Goal: Task Accomplishment & Management: Use online tool/utility

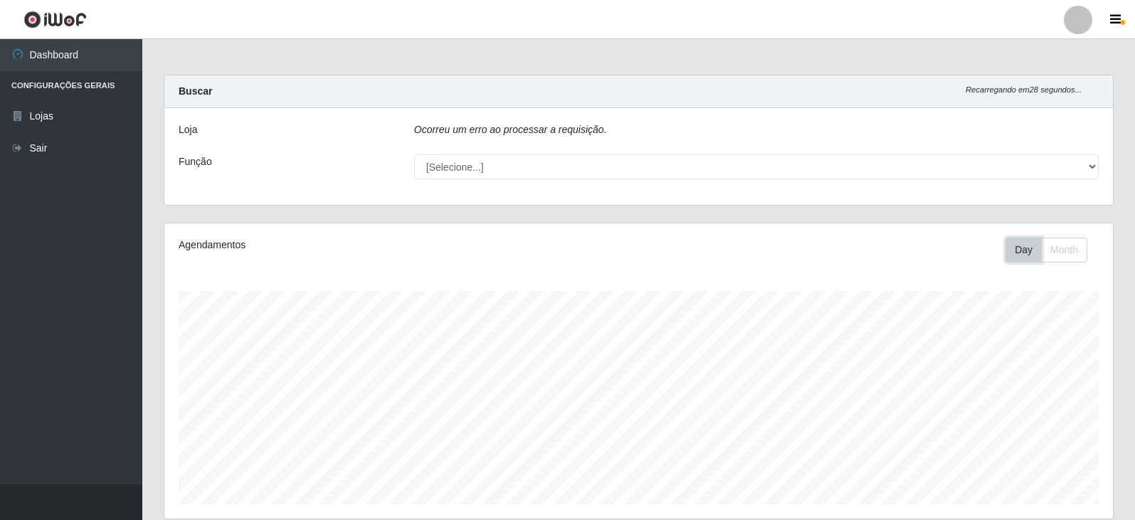
click at [1030, 253] on button "Day" at bounding box center [1023, 250] width 36 height 25
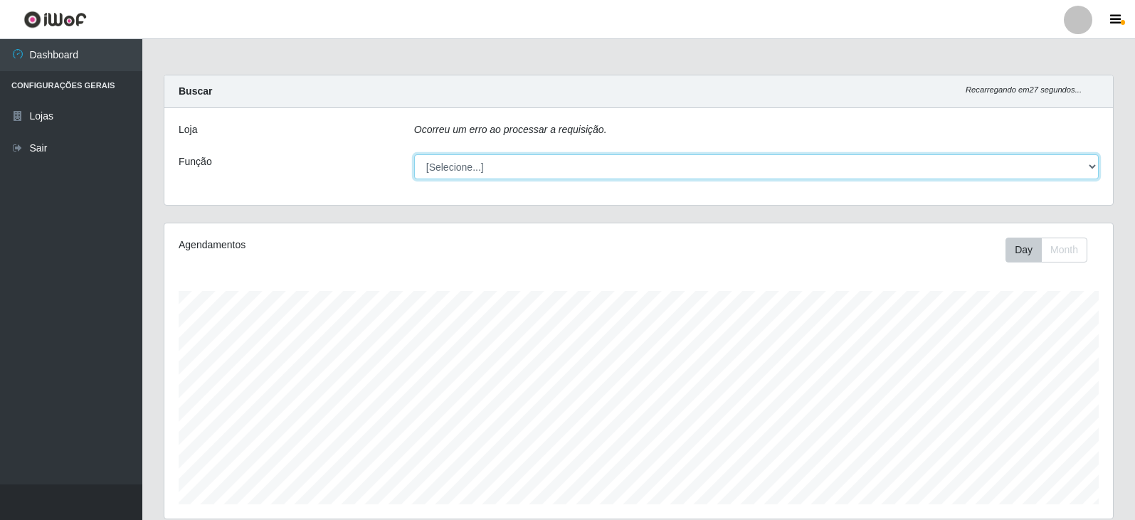
click at [1082, 176] on select "[Selecione...] Embalador Embalador + Embalador ++ Operador de Caixa Operador de…" at bounding box center [756, 166] width 685 height 25
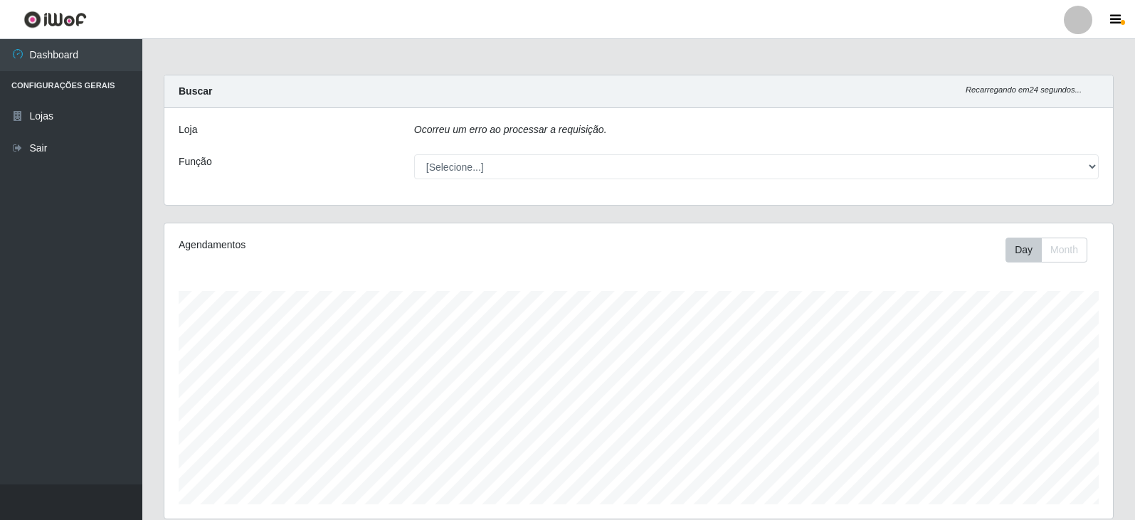
drag, startPoint x: 1089, startPoint y: 131, endPoint x: 1077, endPoint y: 131, distance: 11.4
click at [1088, 131] on div "Ocorreu um erro ao processar a requisição." at bounding box center [756, 132] width 706 height 21
click at [1062, 134] on div "Ocorreu um erro ao processar a requisição." at bounding box center [756, 132] width 706 height 21
click at [1062, 136] on div "Ocorreu um erro ao processar a requisição." at bounding box center [756, 132] width 706 height 21
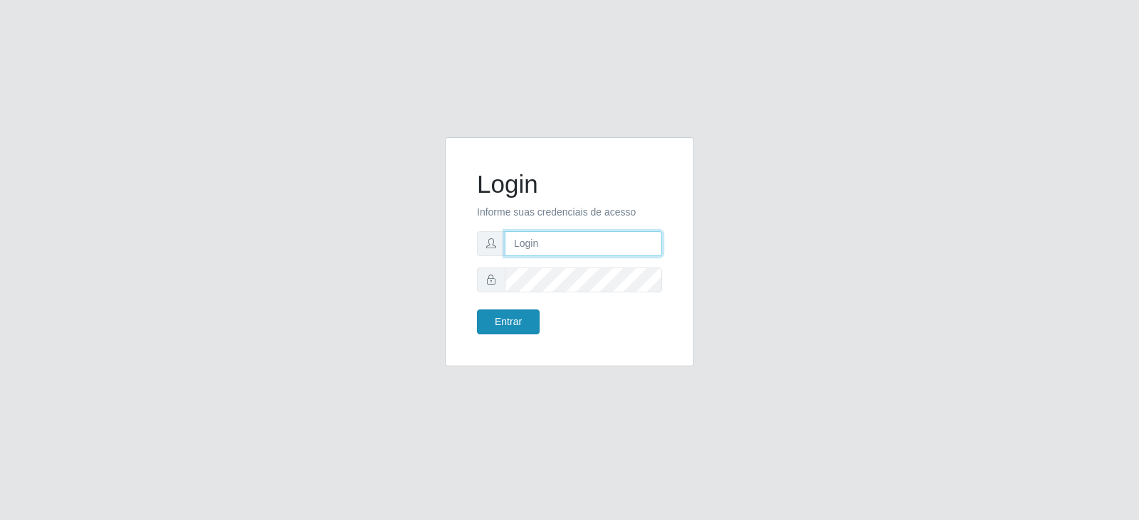
type input "[EMAIL_ADDRESS][DOMAIN_NAME]"
click at [492, 324] on button "Entrar" at bounding box center [508, 322] width 63 height 25
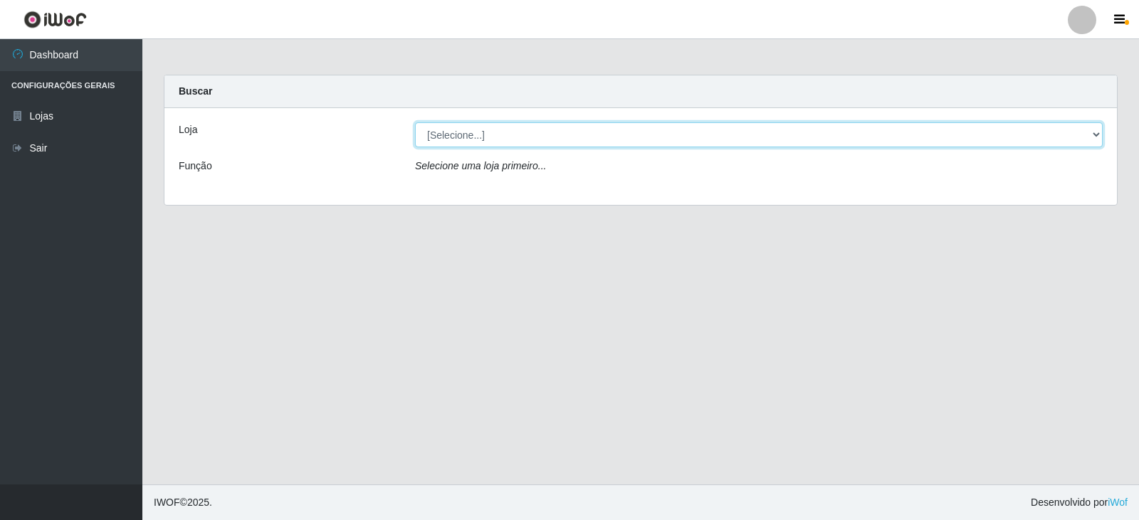
click at [1077, 137] on select "[Selecione...] SuperFácil Atacado - [GEOGRAPHIC_DATA]" at bounding box center [758, 134] width 687 height 25
select select "504"
click at [415, 122] on select "[Selecione...] SuperFácil Atacado - [GEOGRAPHIC_DATA]" at bounding box center [758, 134] width 687 height 25
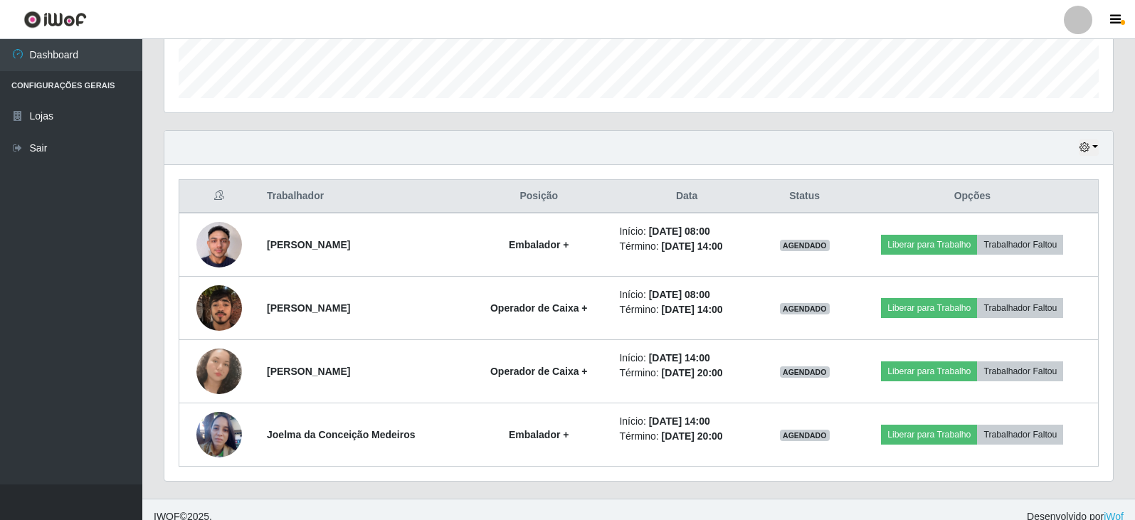
scroll to position [425, 0]
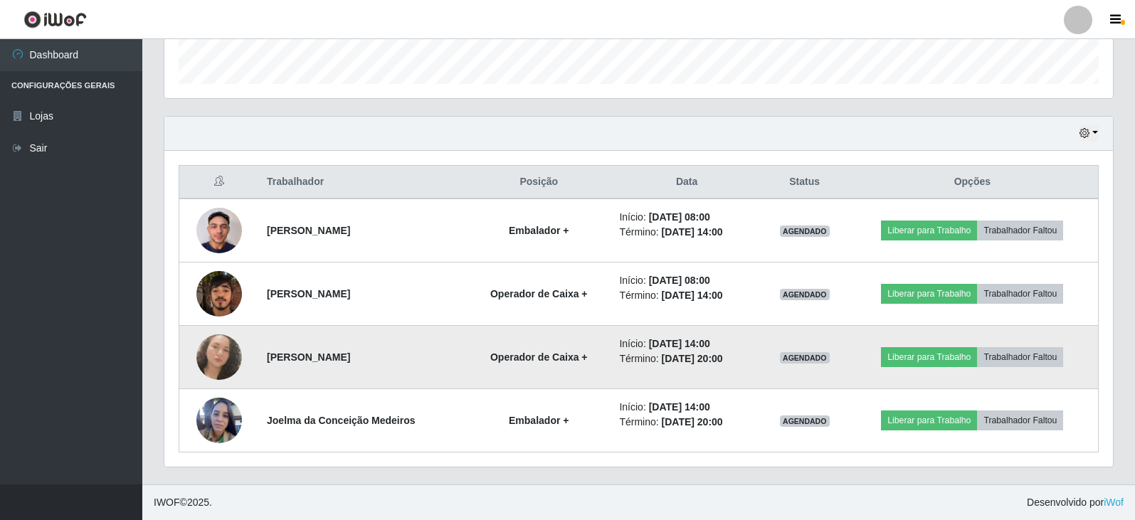
drag, startPoint x: 704, startPoint y: 347, endPoint x: 741, endPoint y: 347, distance: 37.0
click at [741, 347] on li "Início: [DATE] 14:00" at bounding box center [686, 344] width 134 height 15
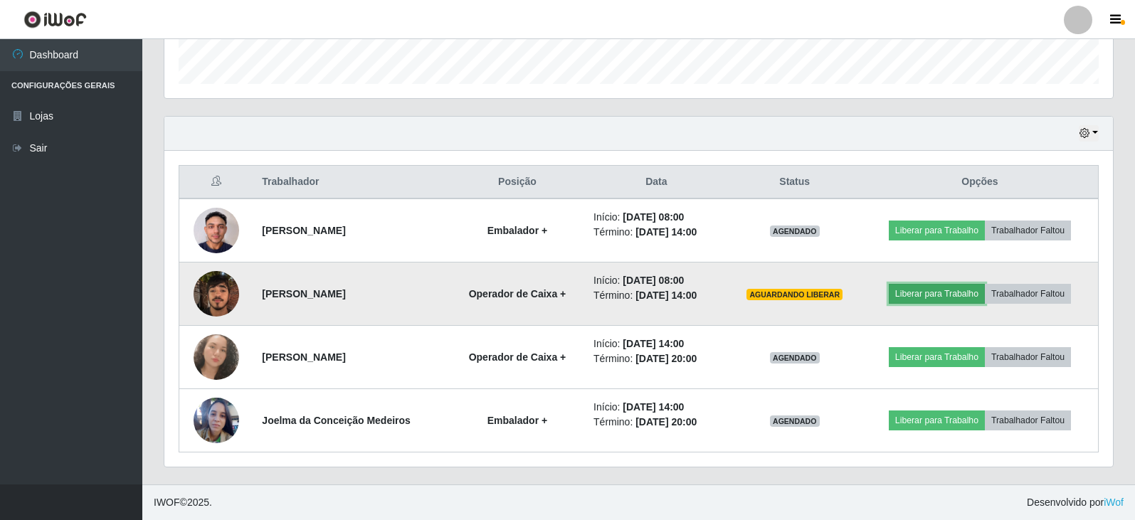
click at [942, 294] on button "Liberar para Trabalho" at bounding box center [937, 294] width 96 height 20
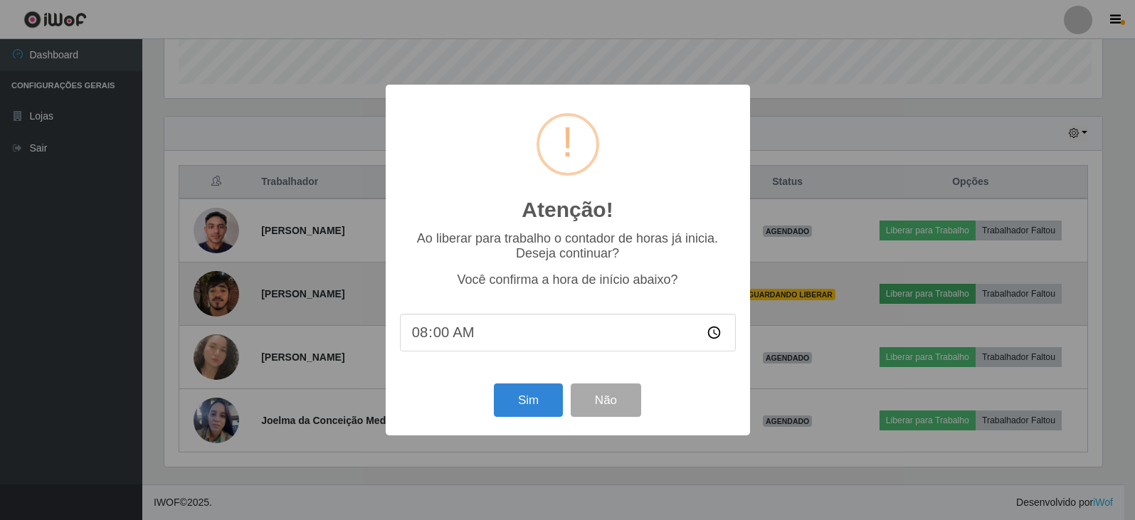
scroll to position [295, 941]
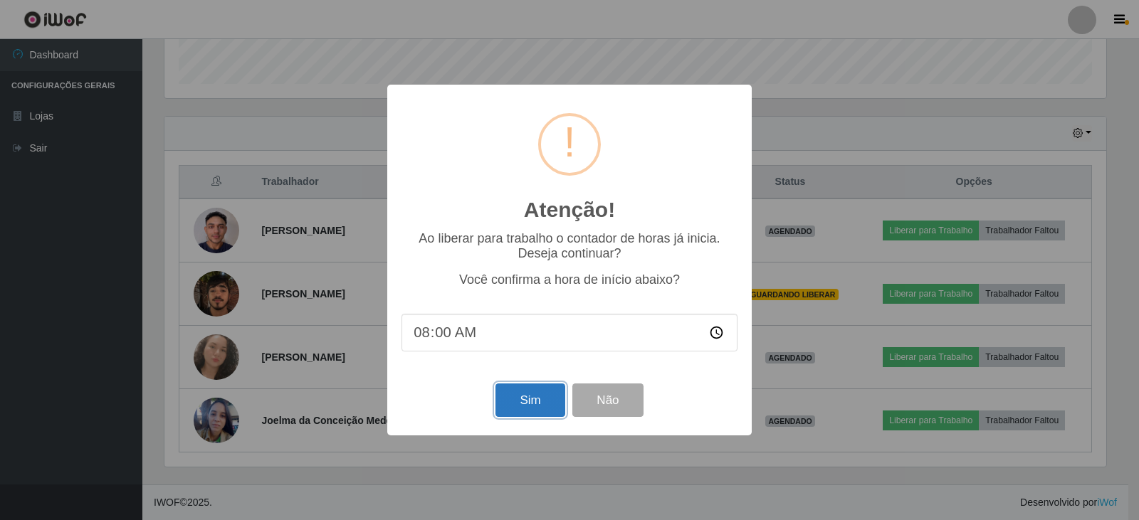
click at [514, 410] on button "Sim" at bounding box center [529, 400] width 69 height 33
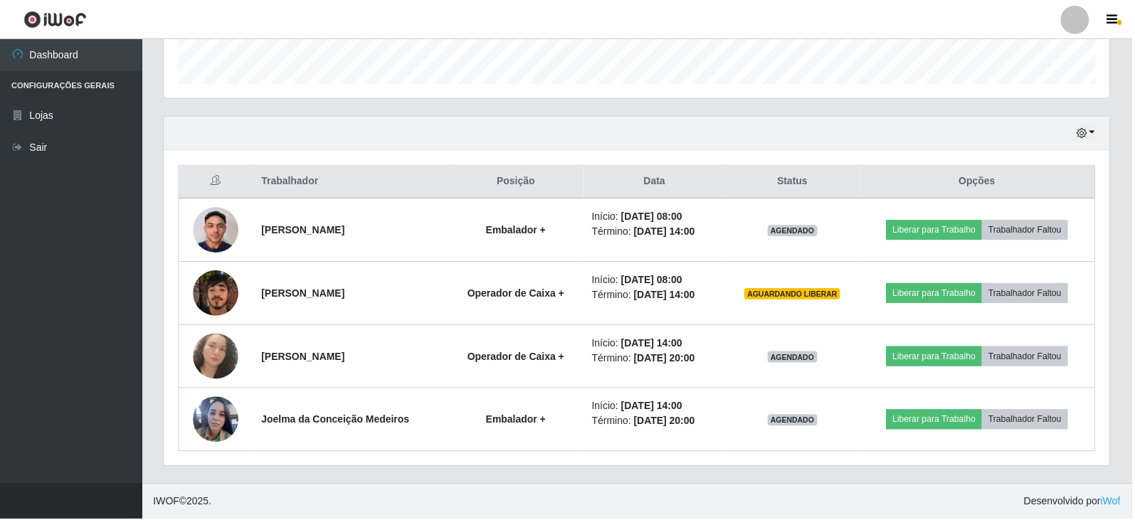
scroll to position [171, 0]
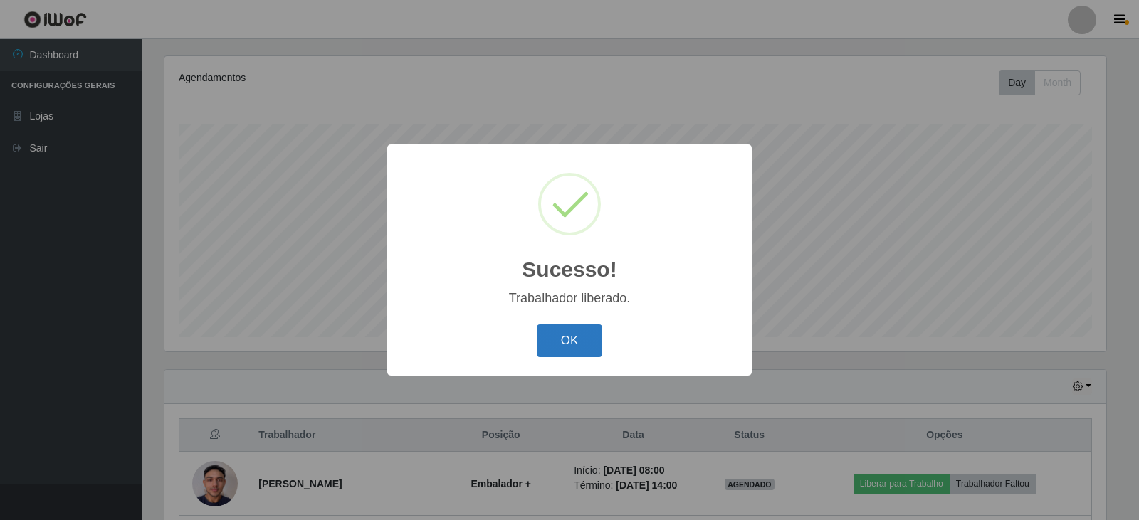
click at [581, 337] on button "OK" at bounding box center [570, 340] width 66 height 33
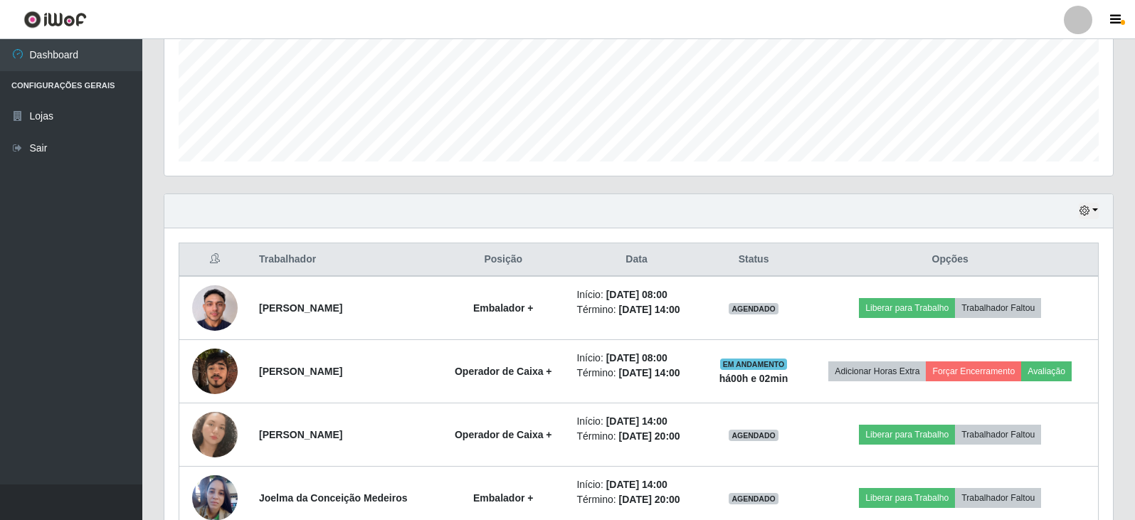
scroll to position [425, 0]
